Goal: Entertainment & Leisure: Browse casually

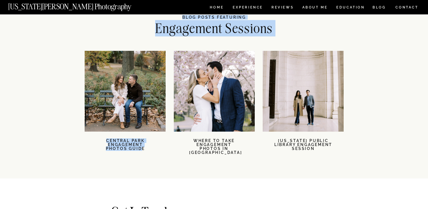
scroll to position [1211, 0]
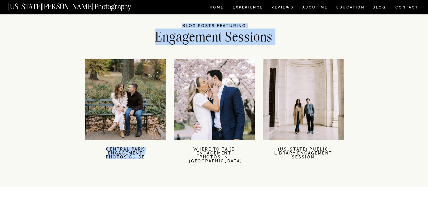
click at [214, 40] on h2 "Engagement Sessions" at bounding box center [213, 38] width 171 height 15
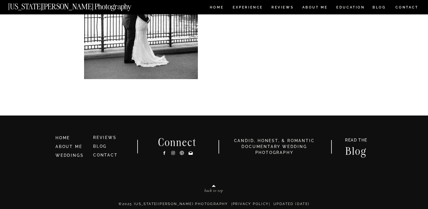
scroll to position [1645, 0]
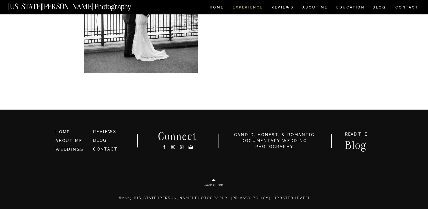
click at [241, 6] on nav "Experience" at bounding box center [248, 8] width 30 height 5
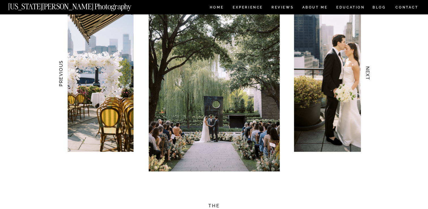
scroll to position [583, 0]
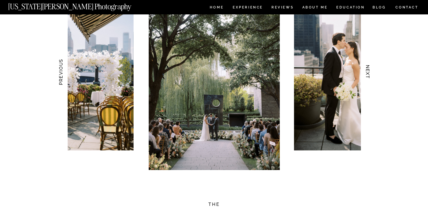
click at [200, 84] on img at bounding box center [214, 72] width 131 height 197
click at [59, 72] on h3 "PREVIOUS" at bounding box center [61, 72] width 6 height 36
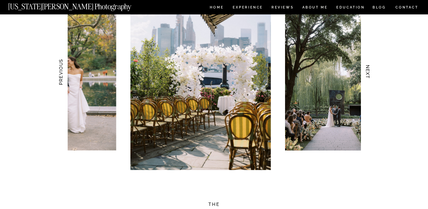
click at [59, 72] on h3 "PREVIOUS" at bounding box center [61, 72] width 6 height 36
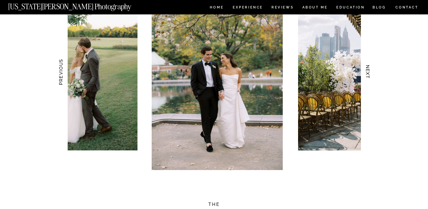
click at [59, 72] on h3 "PREVIOUS" at bounding box center [61, 72] width 6 height 36
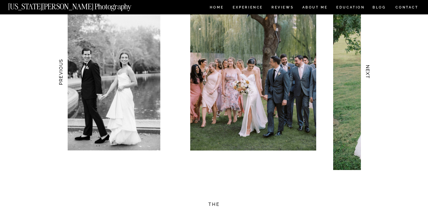
click at [59, 72] on h3 "PREVIOUS" at bounding box center [61, 72] width 6 height 36
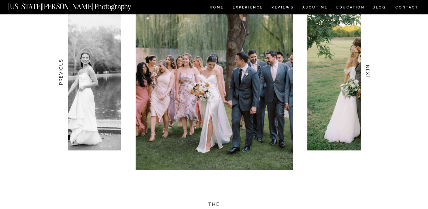
click at [367, 74] on h3 "NEXT" at bounding box center [368, 72] width 6 height 36
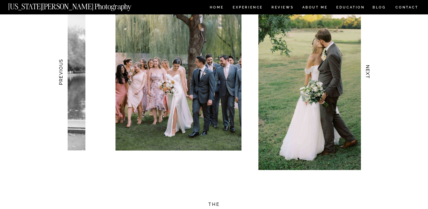
click at [367, 74] on h3 "NEXT" at bounding box center [368, 72] width 6 height 36
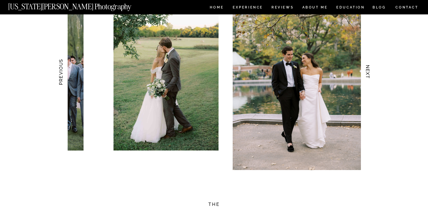
click at [367, 74] on h3 "NEXT" at bounding box center [368, 72] width 6 height 36
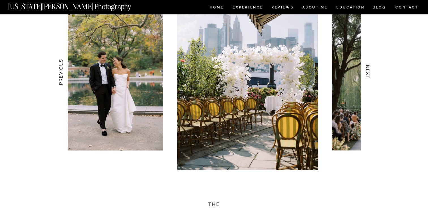
click at [367, 74] on h3 "NEXT" at bounding box center [368, 72] width 6 height 36
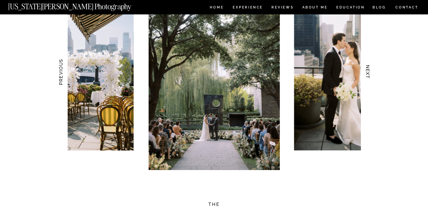
click at [367, 74] on h3 "NEXT" at bounding box center [368, 72] width 6 height 36
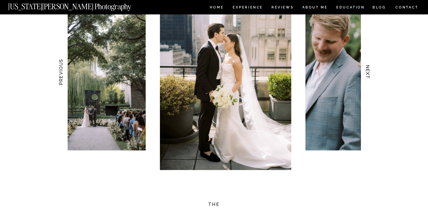
click at [368, 74] on h3 "NEXT" at bounding box center [368, 72] width 6 height 36
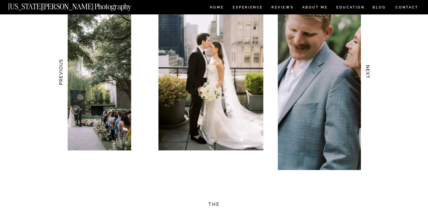
click at [368, 74] on h3 "NEXT" at bounding box center [368, 72] width 6 height 36
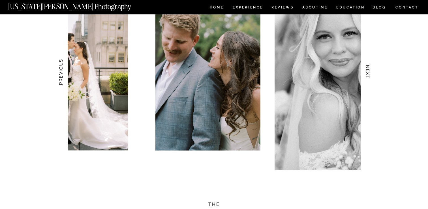
click at [368, 74] on h3 "NEXT" at bounding box center [368, 72] width 6 height 36
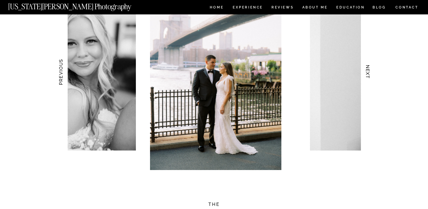
click at [368, 74] on h3 "NEXT" at bounding box center [368, 72] width 6 height 36
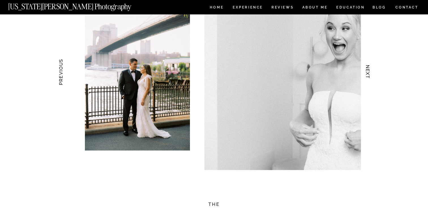
click at [368, 74] on h3 "NEXT" at bounding box center [368, 72] width 6 height 36
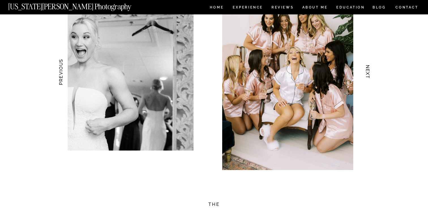
click at [368, 74] on h3 "NEXT" at bounding box center [368, 72] width 6 height 36
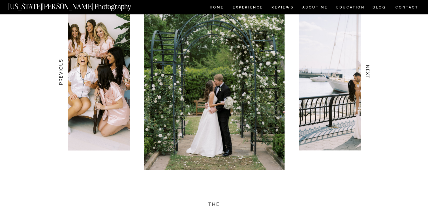
click at [368, 74] on h3 "NEXT" at bounding box center [368, 72] width 6 height 36
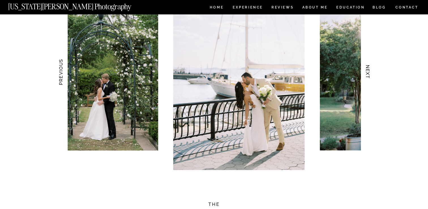
click at [368, 74] on h3 "NEXT" at bounding box center [368, 72] width 6 height 36
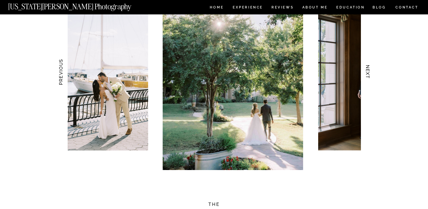
click at [368, 74] on h3 "NEXT" at bounding box center [368, 72] width 6 height 36
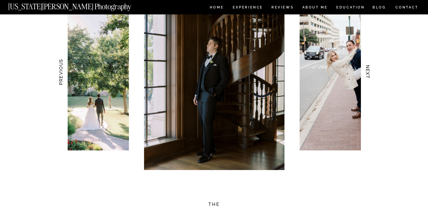
click at [368, 74] on h3 "NEXT" at bounding box center [368, 72] width 6 height 36
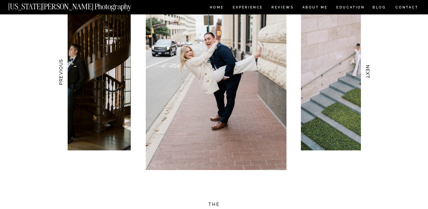
click at [368, 74] on h3 "NEXT" at bounding box center [368, 72] width 6 height 36
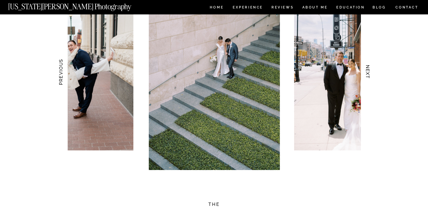
click at [368, 74] on h3 "NEXT" at bounding box center [368, 72] width 6 height 36
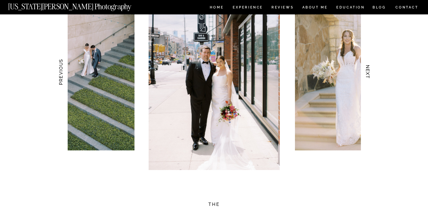
click at [368, 74] on h3 "NEXT" at bounding box center [368, 72] width 6 height 36
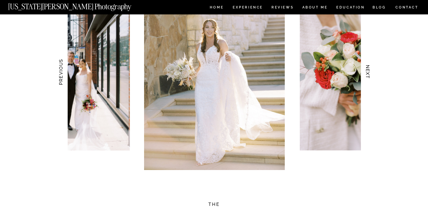
click at [368, 75] on h3 "NEXT" at bounding box center [368, 72] width 6 height 36
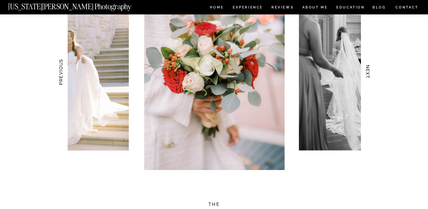
click at [368, 75] on h3 "NEXT" at bounding box center [368, 72] width 6 height 36
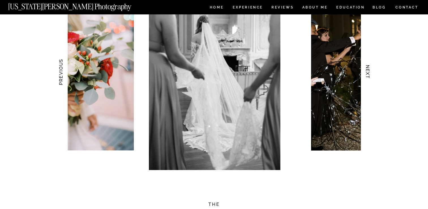
click at [368, 75] on h3 "NEXT" at bounding box center [368, 72] width 6 height 36
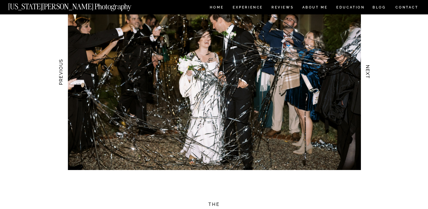
click at [368, 75] on h3 "NEXT" at bounding box center [368, 72] width 6 height 36
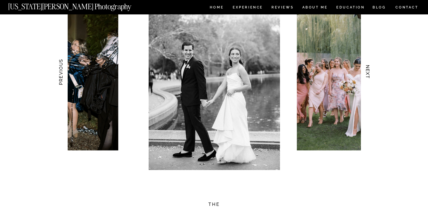
click at [368, 75] on h3 "NEXT" at bounding box center [368, 72] width 6 height 36
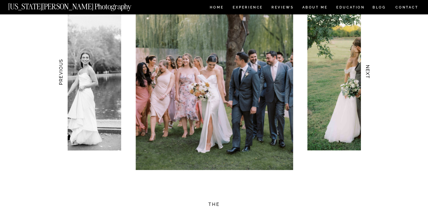
click at [368, 76] on h3 "NEXT" at bounding box center [368, 72] width 6 height 36
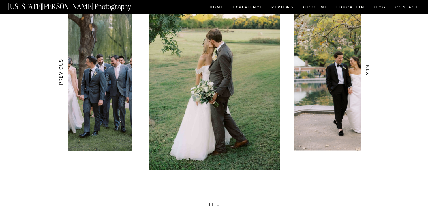
click at [368, 76] on h3 "NEXT" at bounding box center [368, 72] width 6 height 36
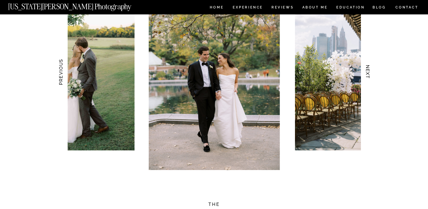
click at [368, 76] on h3 "NEXT" at bounding box center [368, 72] width 6 height 36
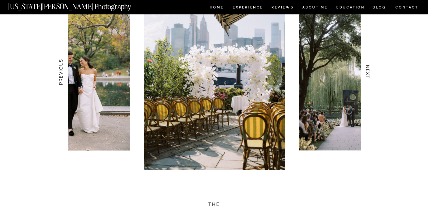
click at [369, 76] on h3 "NEXT" at bounding box center [368, 72] width 6 height 36
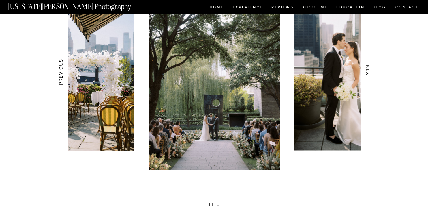
click at [369, 76] on h3 "NEXT" at bounding box center [368, 72] width 6 height 36
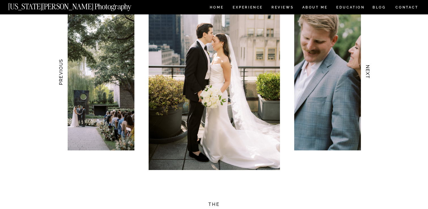
click at [369, 76] on h3 "NEXT" at bounding box center [368, 72] width 6 height 36
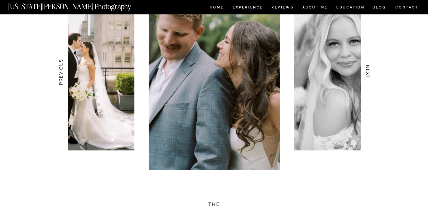
click at [369, 77] on h3 "NEXT" at bounding box center [368, 72] width 6 height 36
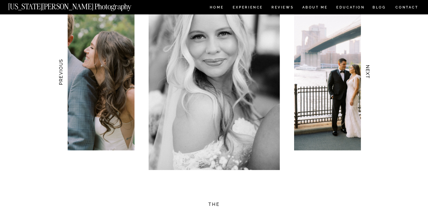
click at [369, 77] on h3 "NEXT" at bounding box center [368, 72] width 6 height 36
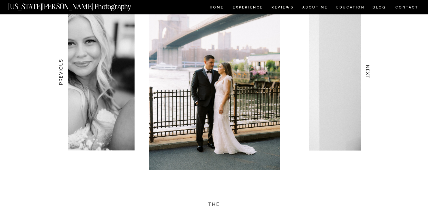
click at [370, 77] on h3 "NEXT" at bounding box center [368, 72] width 6 height 36
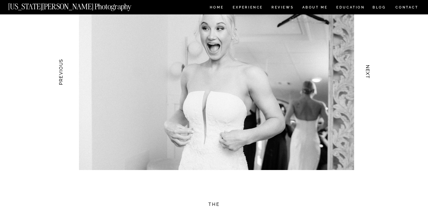
click at [370, 77] on h3 "NEXT" at bounding box center [368, 72] width 6 height 36
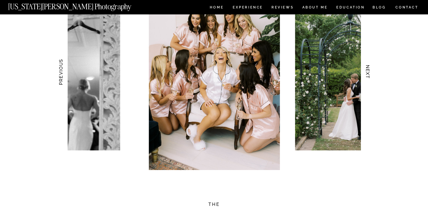
click at [370, 77] on h3 "NEXT" at bounding box center [368, 72] width 6 height 36
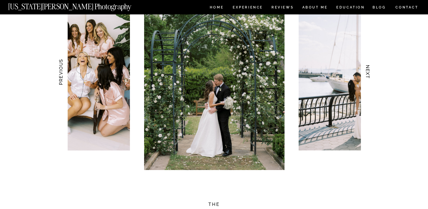
click at [370, 77] on h3 "NEXT" at bounding box center [368, 72] width 6 height 36
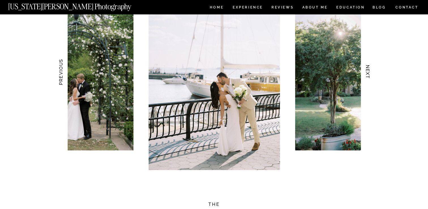
click at [370, 77] on h3 "NEXT" at bounding box center [368, 72] width 6 height 36
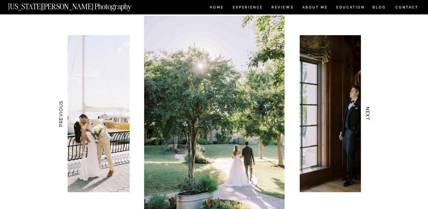
scroll to position [543, 0]
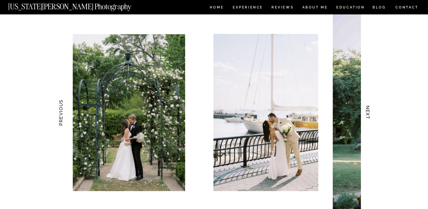
click at [338, 101] on img at bounding box center [402, 112] width 140 height 197
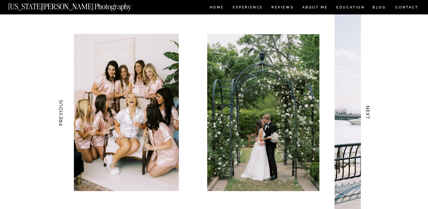
click at [341, 99] on img at bounding box center [399, 112] width 131 height 197
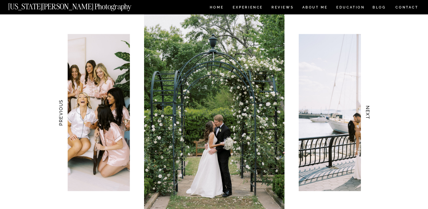
click at [284, 103] on img at bounding box center [214, 112] width 140 height 197
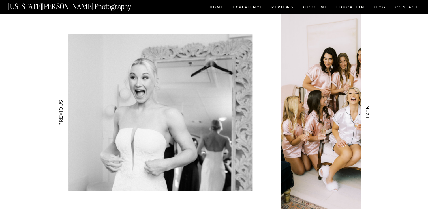
click at [337, 100] on img at bounding box center [346, 112] width 131 height 197
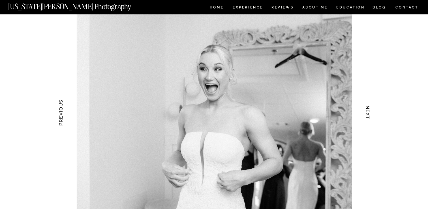
click at [346, 88] on img at bounding box center [213, 112] width 275 height 197
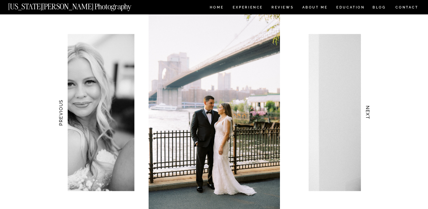
click at [280, 87] on img at bounding box center [214, 112] width 131 height 197
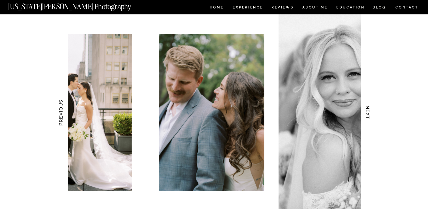
click at [250, 76] on img at bounding box center [211, 112] width 105 height 157
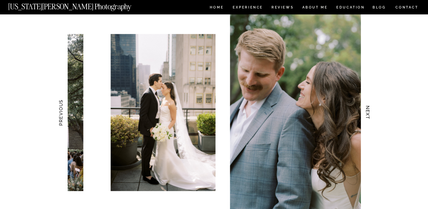
click at [216, 84] on img at bounding box center [163, 112] width 105 height 157
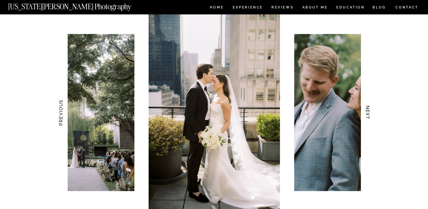
click at [280, 100] on img at bounding box center [214, 112] width 131 height 197
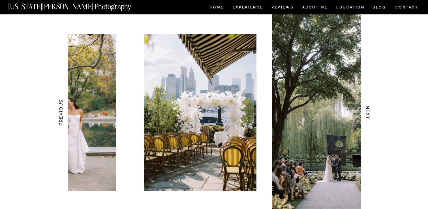
click at [330, 103] on img at bounding box center [337, 112] width 131 height 197
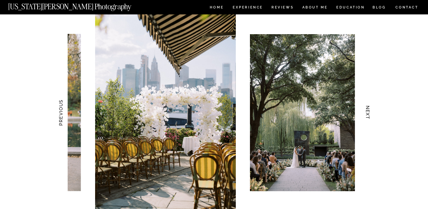
click at [250, 106] on img at bounding box center [302, 112] width 105 height 157
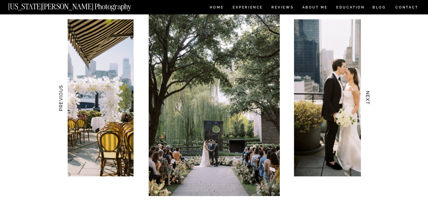
scroll to position [557, 0]
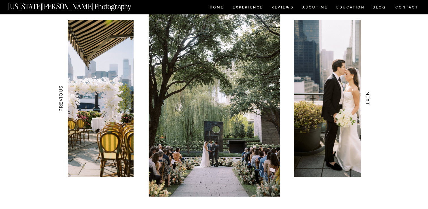
click at [369, 98] on h3 "NEXT" at bounding box center [368, 99] width 6 height 36
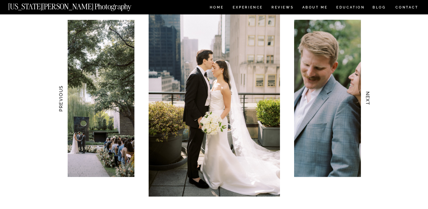
click at [369, 98] on h3 "NEXT" at bounding box center [368, 99] width 6 height 36
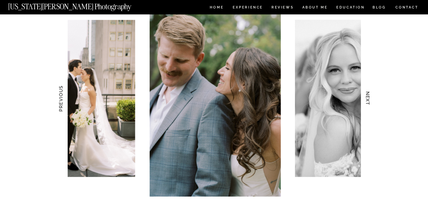
click at [369, 98] on h3 "NEXT" at bounding box center [368, 99] width 6 height 36
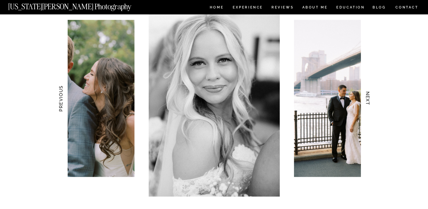
click at [369, 99] on h3 "NEXT" at bounding box center [368, 99] width 6 height 36
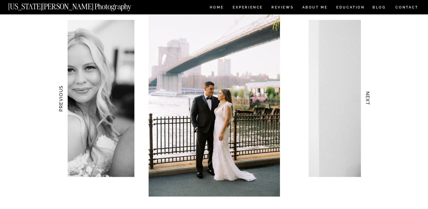
click at [369, 99] on h3 "NEXT" at bounding box center [368, 99] width 6 height 36
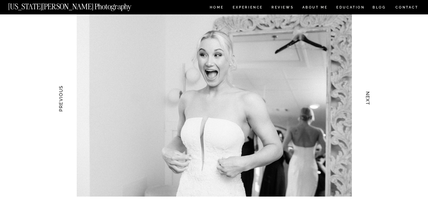
click at [369, 99] on h3 "NEXT" at bounding box center [368, 99] width 6 height 36
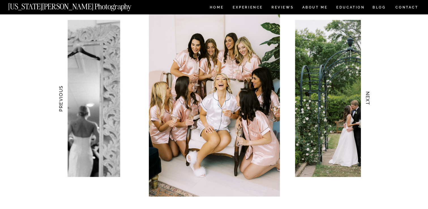
click at [369, 99] on h3 "NEXT" at bounding box center [368, 99] width 6 height 36
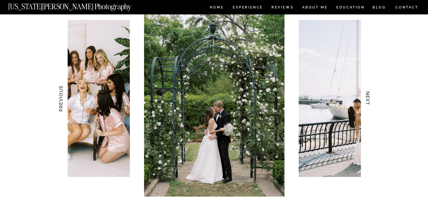
click at [369, 99] on h3 "NEXT" at bounding box center [368, 99] width 6 height 36
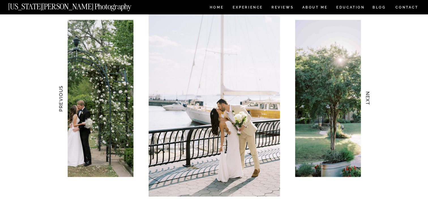
click at [369, 99] on h3 "NEXT" at bounding box center [368, 99] width 6 height 36
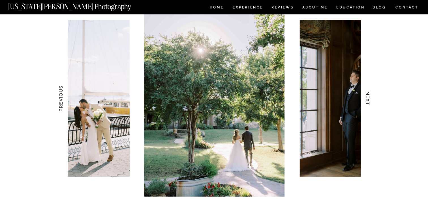
click at [369, 99] on h3 "NEXT" at bounding box center [368, 99] width 6 height 36
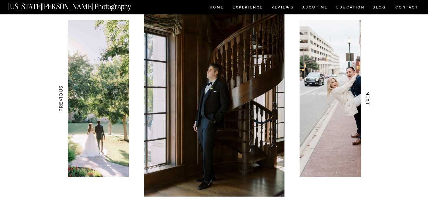
click at [369, 99] on h3 "NEXT" at bounding box center [368, 99] width 6 height 36
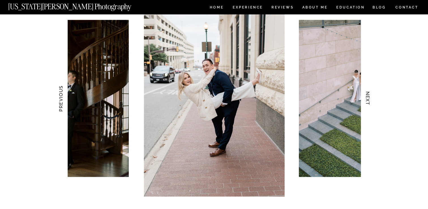
click at [369, 99] on h3 "NEXT" at bounding box center [368, 99] width 6 height 36
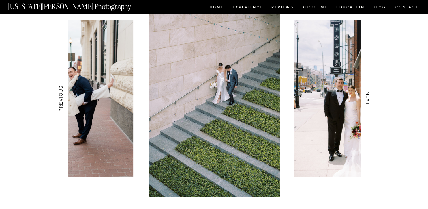
click at [369, 98] on h3 "NEXT" at bounding box center [368, 99] width 6 height 36
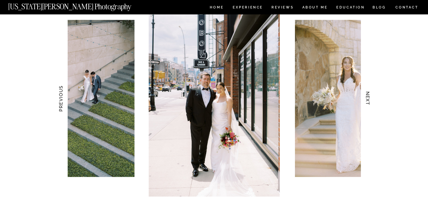
click at [369, 98] on h3 "NEXT" at bounding box center [368, 99] width 6 height 36
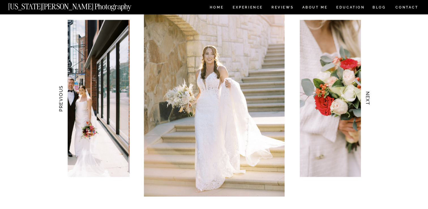
click at [369, 98] on h3 "NEXT" at bounding box center [368, 99] width 6 height 36
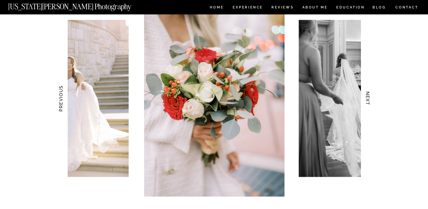
click at [369, 98] on h3 "NEXT" at bounding box center [368, 99] width 6 height 36
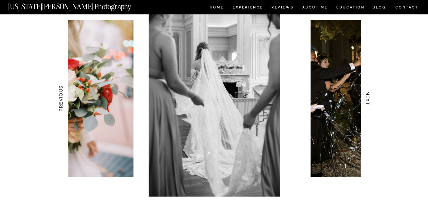
click at [370, 99] on h3 "NEXT" at bounding box center [368, 99] width 6 height 36
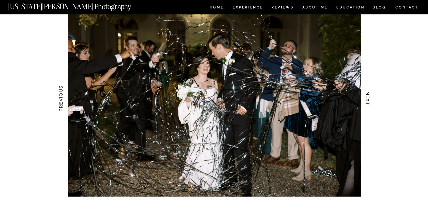
click at [370, 99] on h3 "NEXT" at bounding box center [368, 99] width 6 height 36
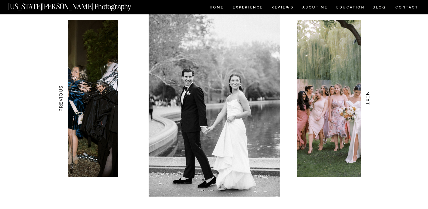
click at [370, 99] on h3 "NEXT" at bounding box center [368, 99] width 6 height 36
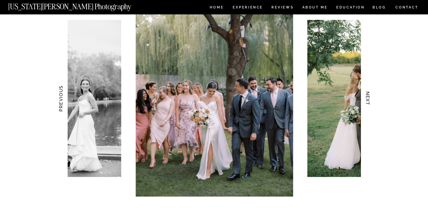
click at [370, 99] on h3 "NEXT" at bounding box center [368, 99] width 6 height 36
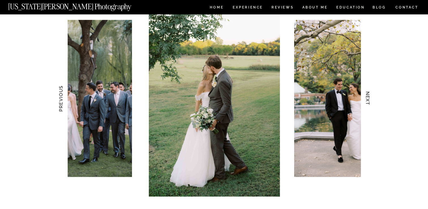
click at [370, 99] on h3 "NEXT" at bounding box center [368, 99] width 6 height 36
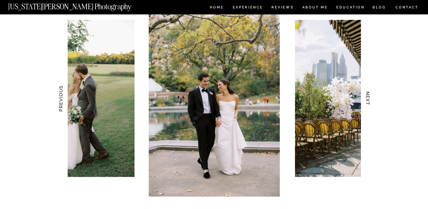
click at [370, 99] on h3 "NEXT" at bounding box center [368, 99] width 6 height 36
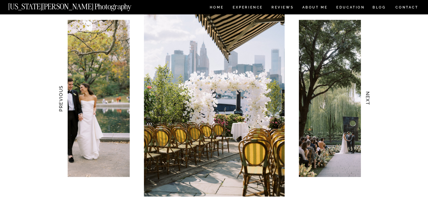
click at [370, 99] on h3 "NEXT" at bounding box center [368, 99] width 6 height 36
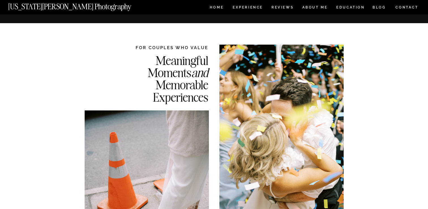
scroll to position [2399, 0]
